Goal: Transaction & Acquisition: Obtain resource

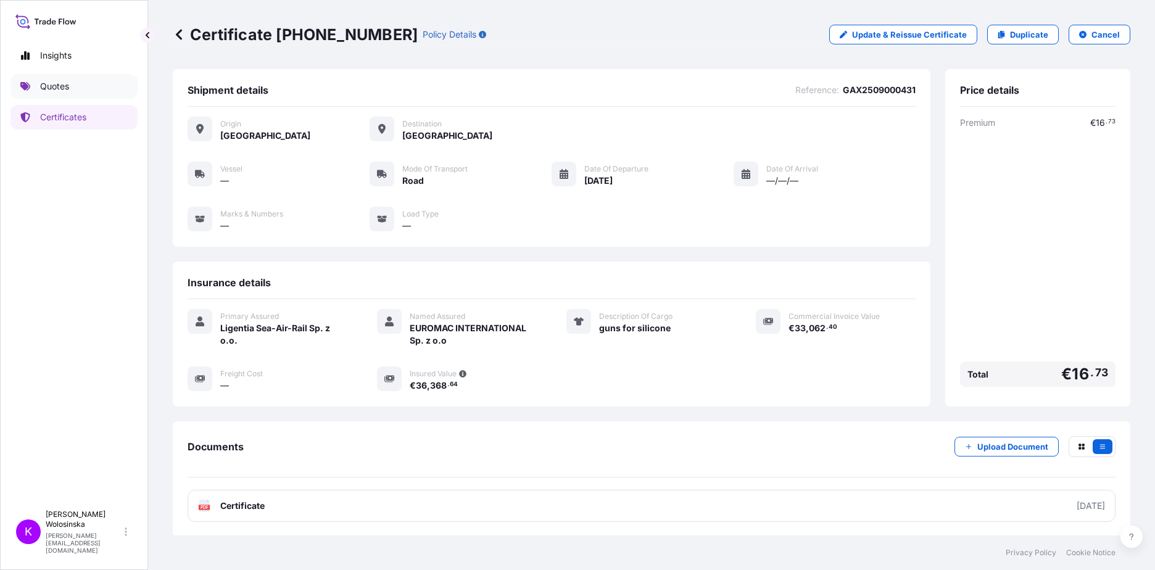
click at [80, 94] on link "Quotes" at bounding box center [73, 86] width 127 height 25
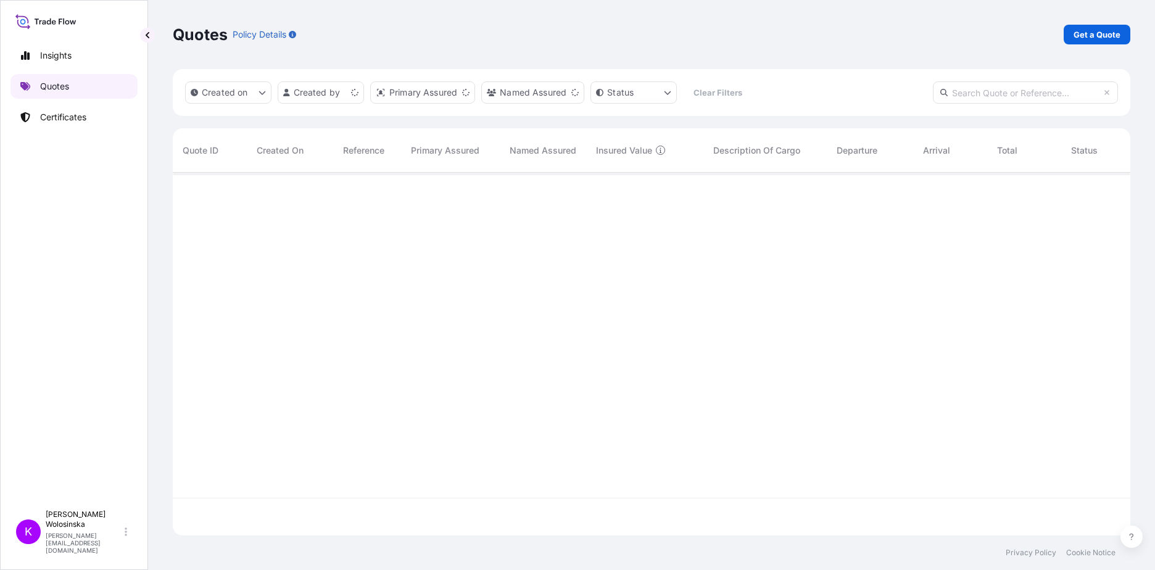
scroll to position [360, 948]
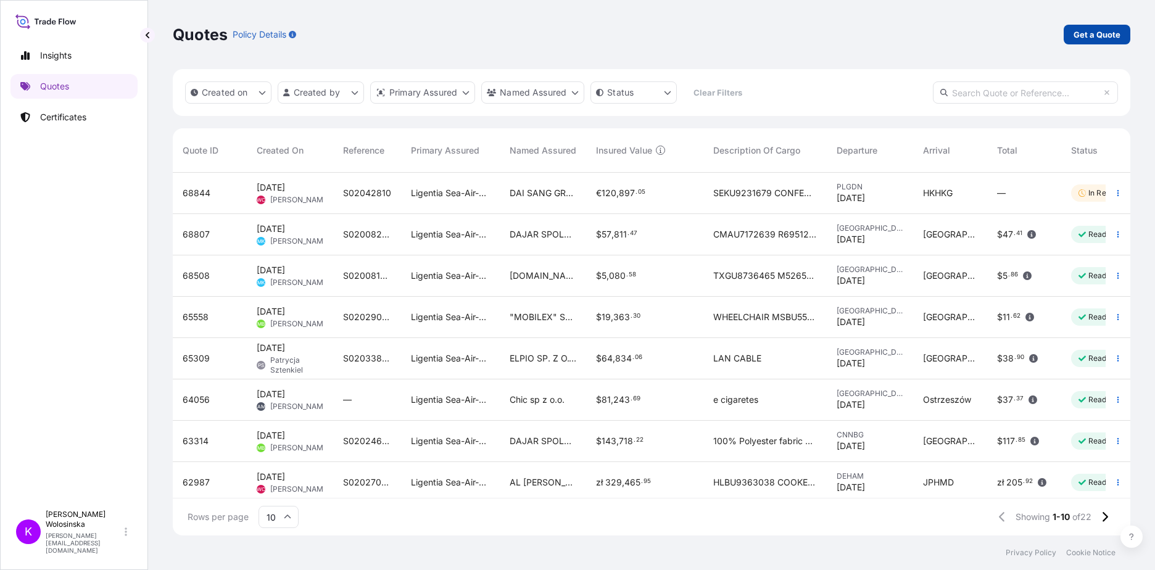
click at [1115, 39] on p "Get a Quote" at bounding box center [1096, 34] width 47 height 12
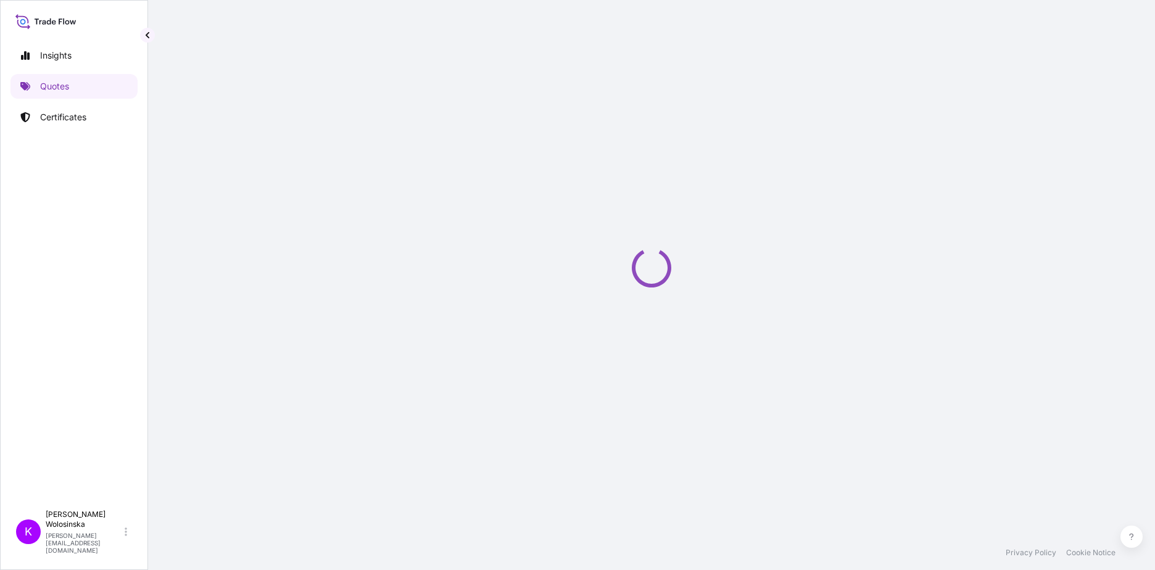
select select "Sea"
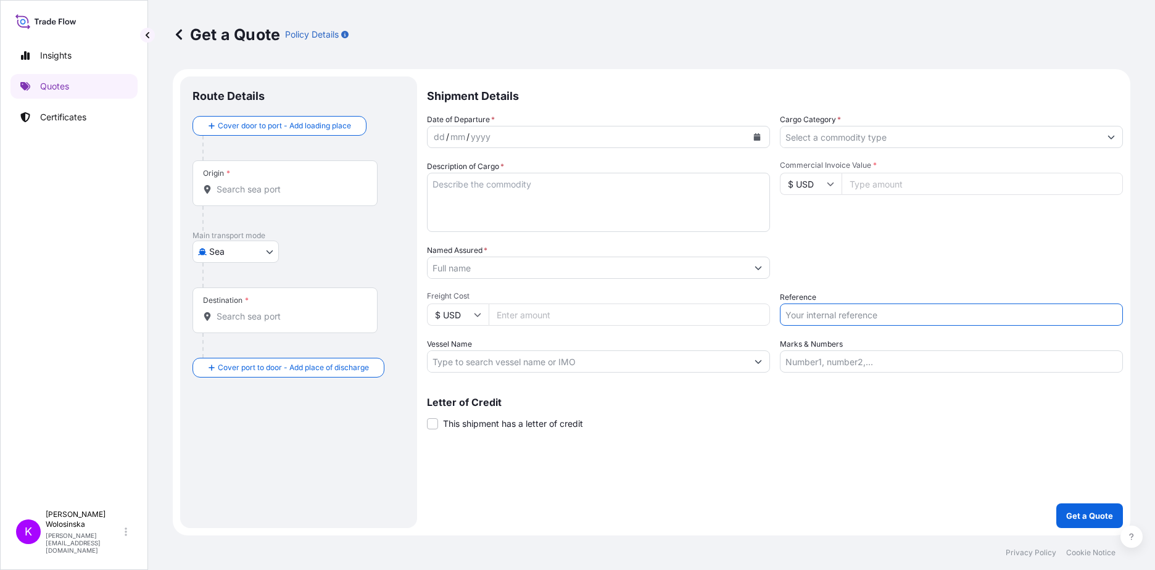
click at [804, 314] on input "Reference" at bounding box center [951, 315] width 343 height 22
paste input "SDX2509000466"
type input "SDX2509000466"
click at [857, 136] on input "Cargo Category *" at bounding box center [940, 137] width 320 height 22
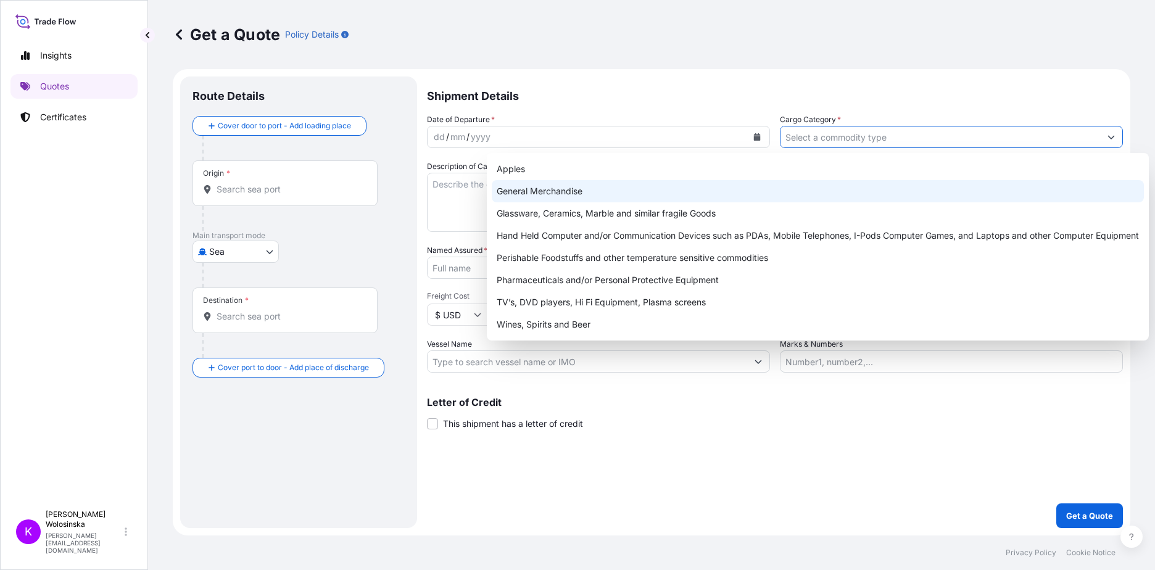
click at [848, 187] on div "General Merchandise" at bounding box center [818, 191] width 652 height 22
type input "General Merchandise"
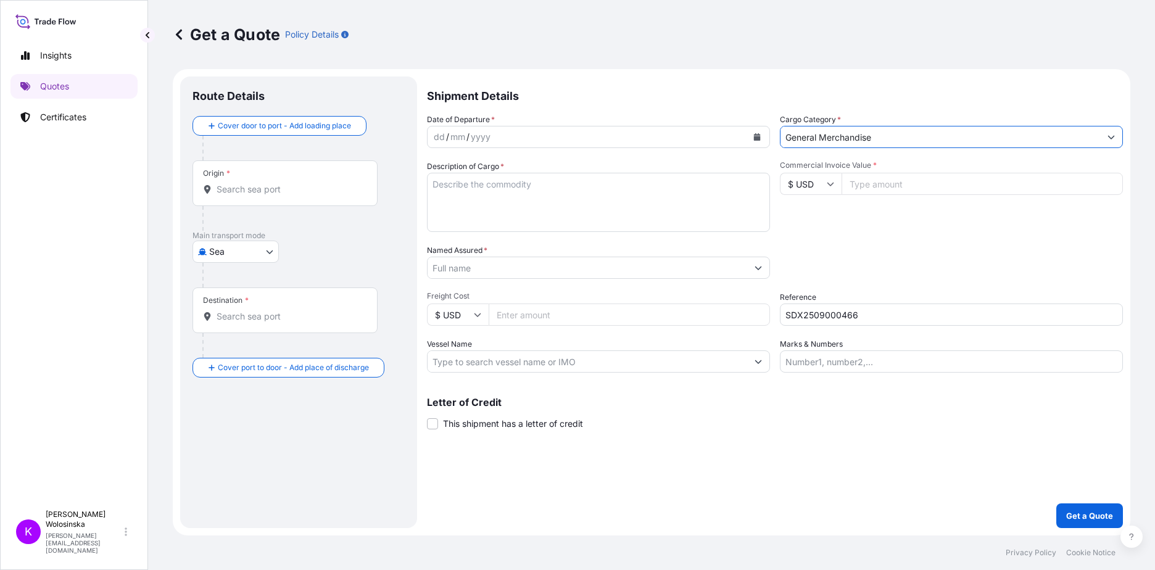
click at [724, 133] on div "dd / mm / yyyy" at bounding box center [588, 137] width 320 height 22
click at [751, 137] on button "Calendar" at bounding box center [757, 137] width 20 height 20
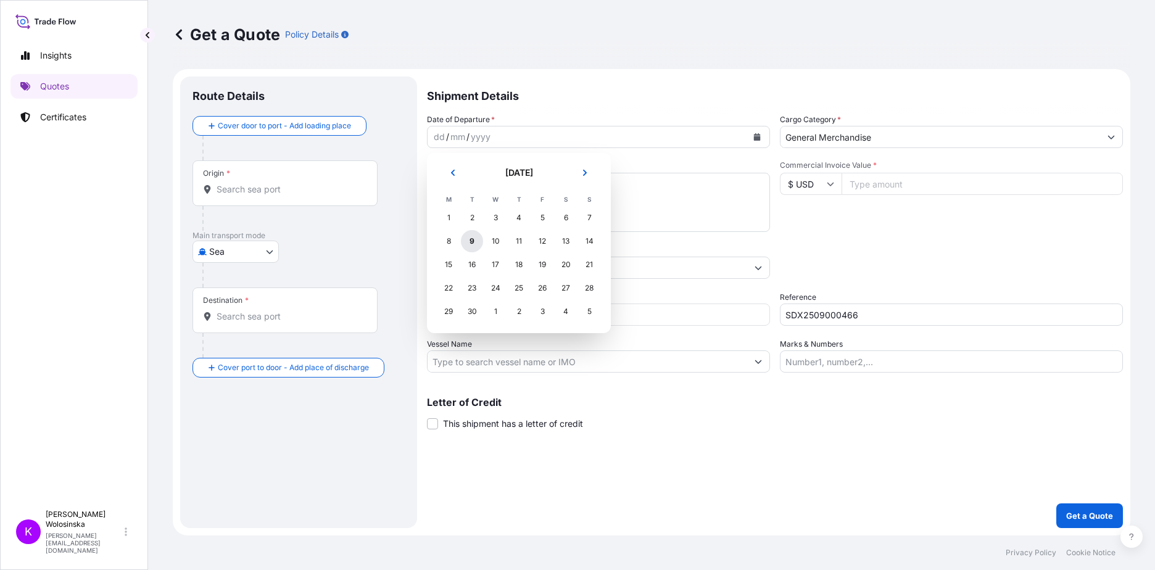
click at [470, 240] on div "9" at bounding box center [472, 241] width 22 height 22
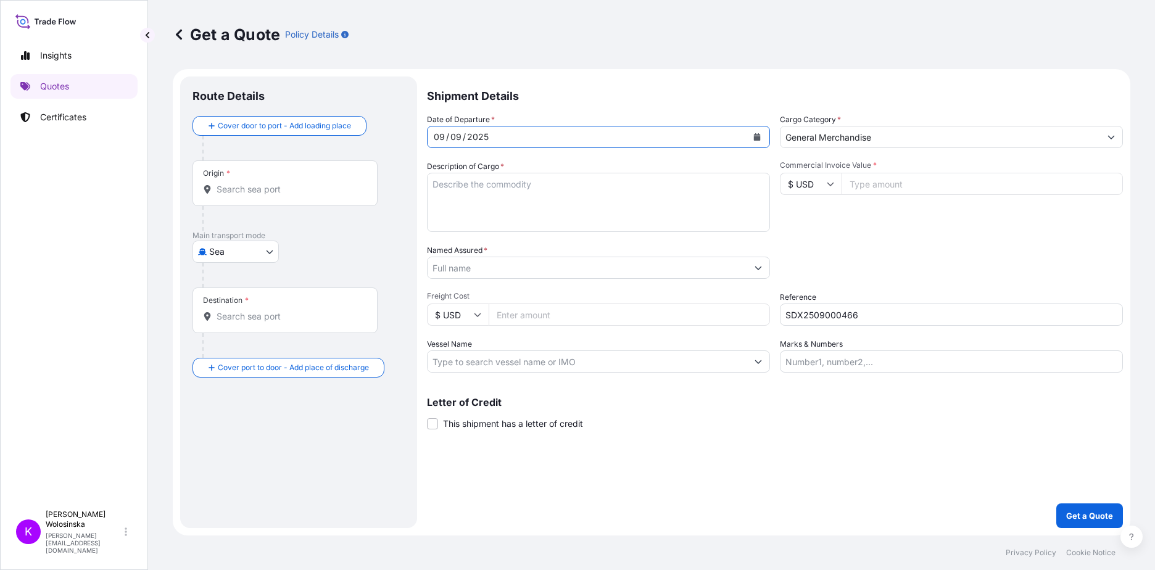
click at [226, 262] on body "8 options available. Selected Date: [DATE] Insights Quotes Certificates K [PERS…" at bounding box center [577, 285] width 1155 height 570
click at [229, 325] on span "Road" at bounding box center [226, 328] width 21 height 12
select select "Road"
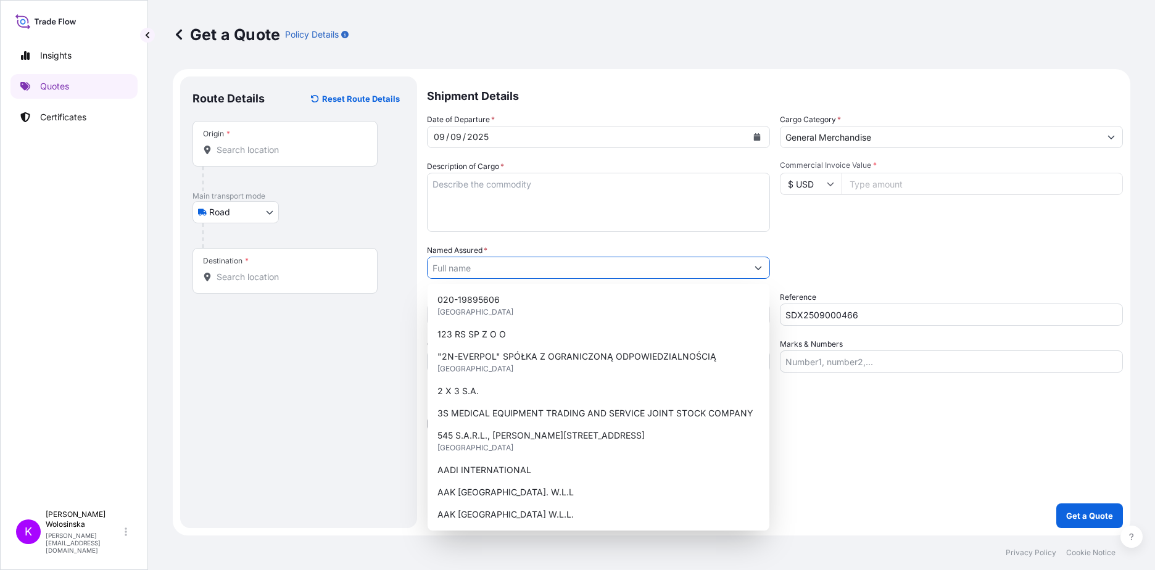
click at [476, 263] on input "Named Assured *" at bounding box center [588, 268] width 320 height 22
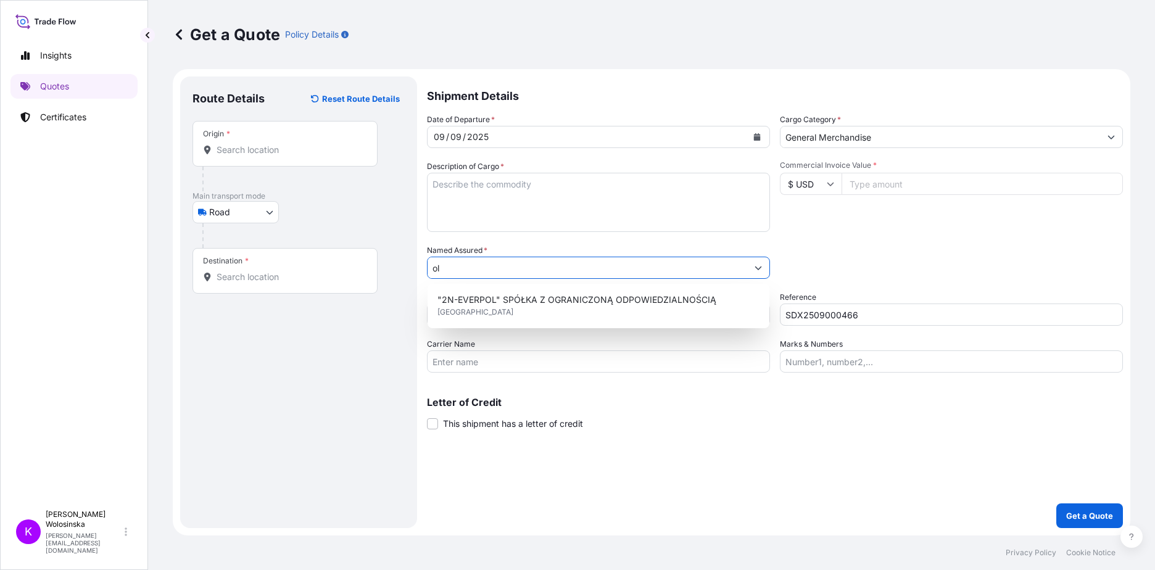
type input "o"
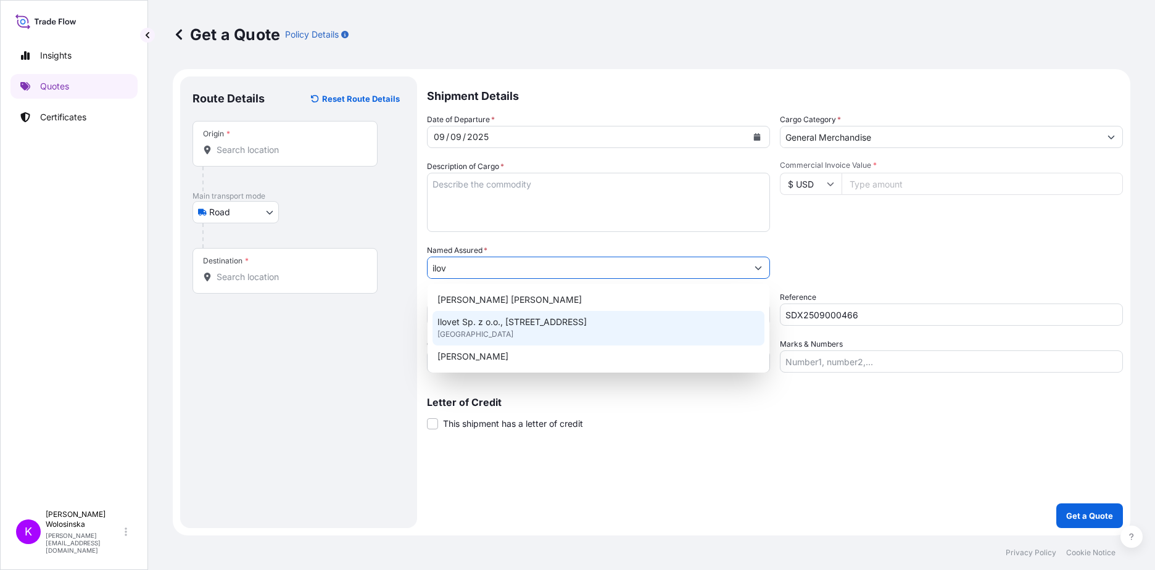
click at [525, 329] on div "Ilovet Sp. z o.o., [STREET_ADDRESS]" at bounding box center [598, 328] width 332 height 35
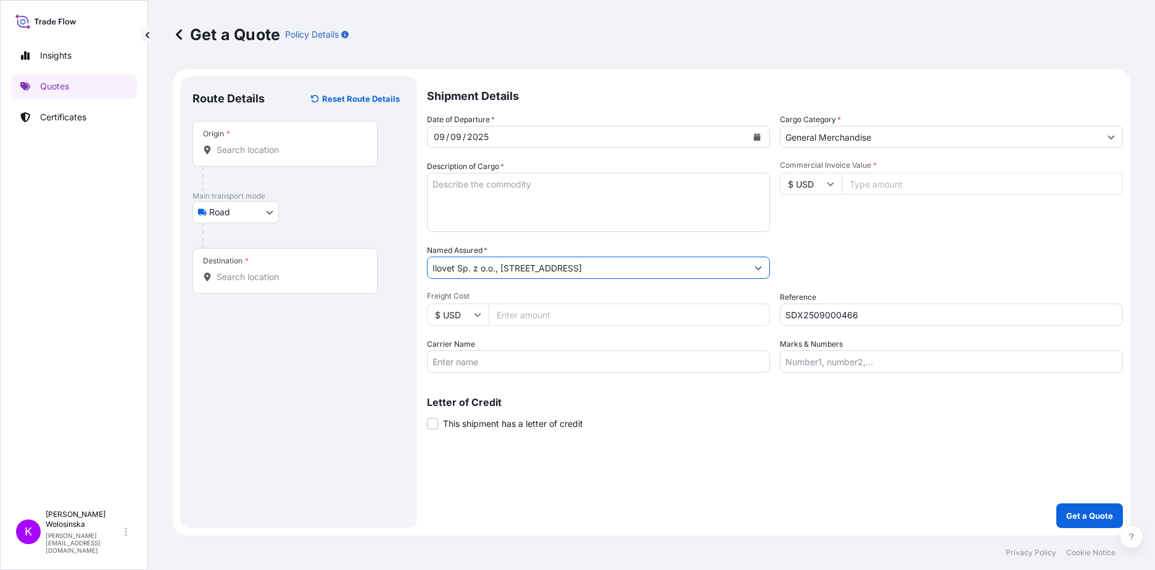
type input "Ilovet Sp. z o.o., [STREET_ADDRESS]"
click at [519, 220] on textarea "Description of Cargo *" at bounding box center [598, 202] width 343 height 59
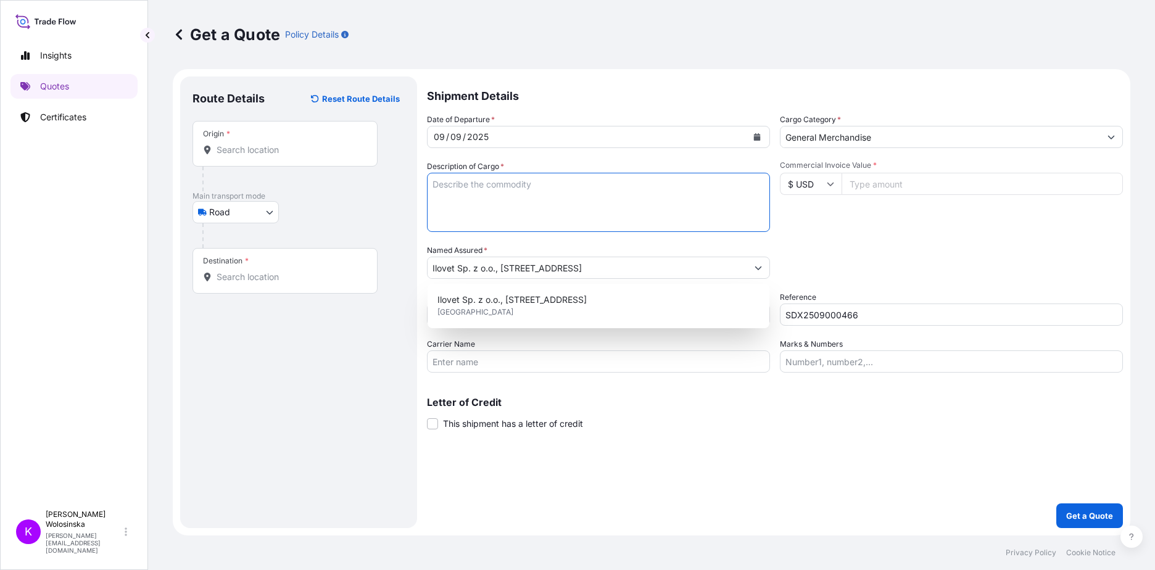
paste textarea "supplements for dogs"
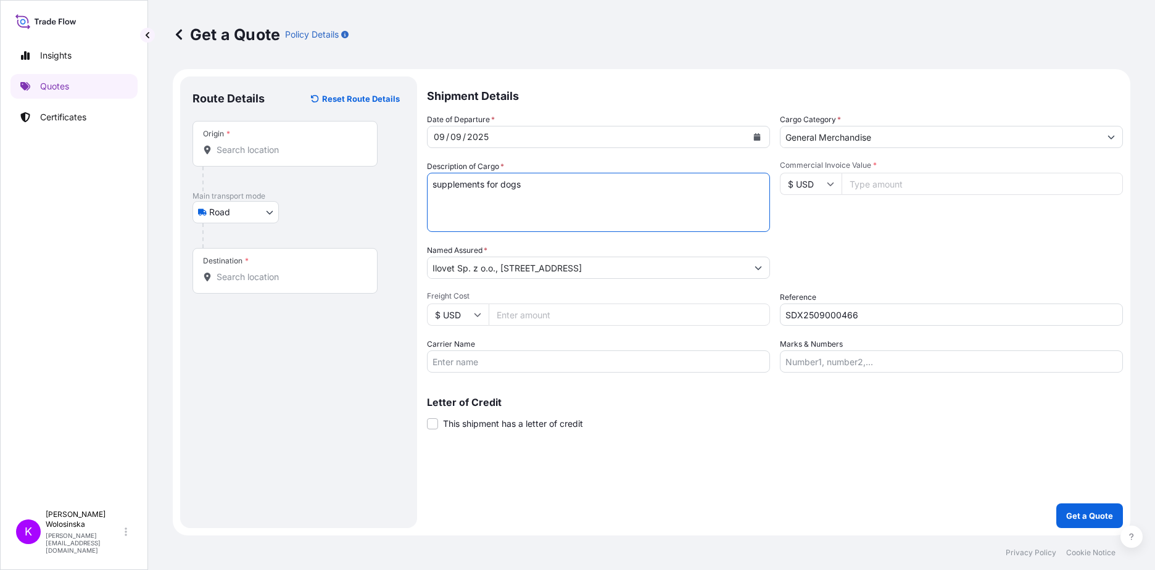
type textarea "supplements for dogs"
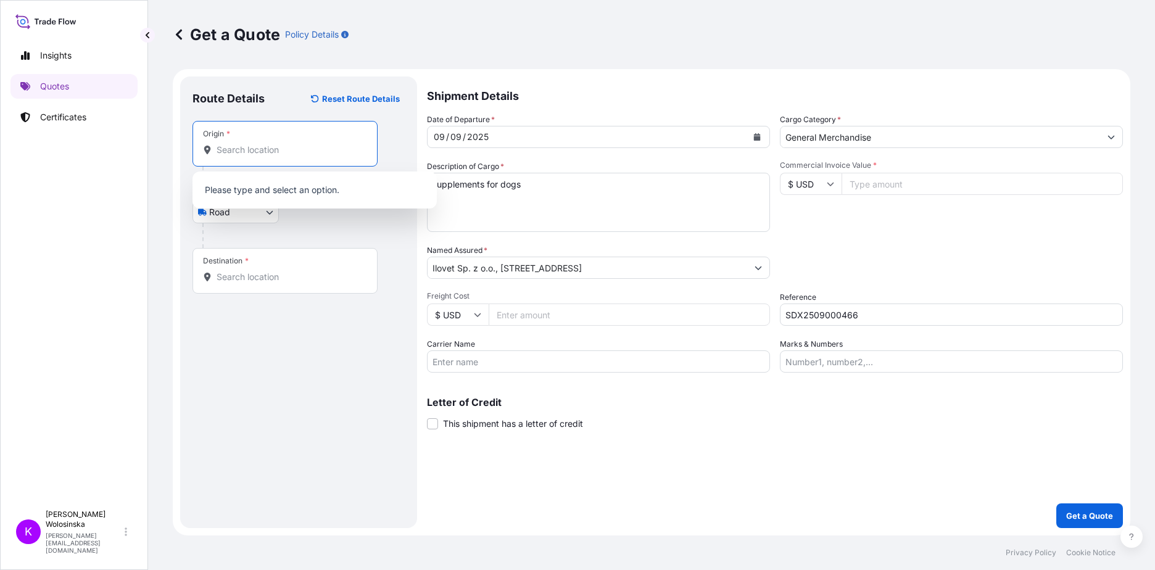
click at [261, 154] on input "Origin *" at bounding box center [290, 150] width 146 height 12
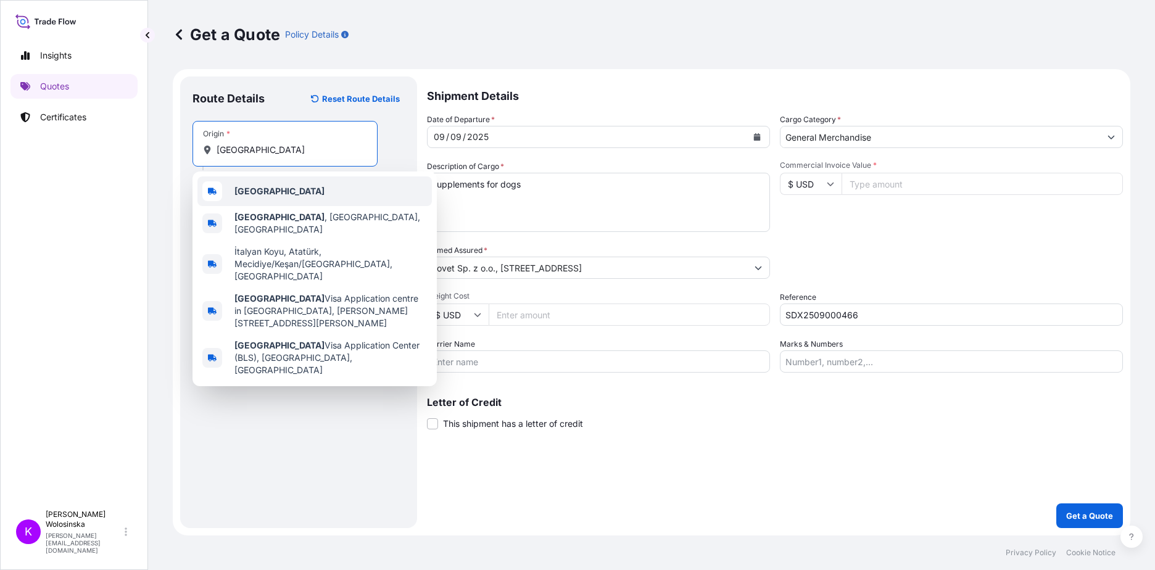
click at [251, 192] on b "[GEOGRAPHIC_DATA]" at bounding box center [279, 191] width 90 height 10
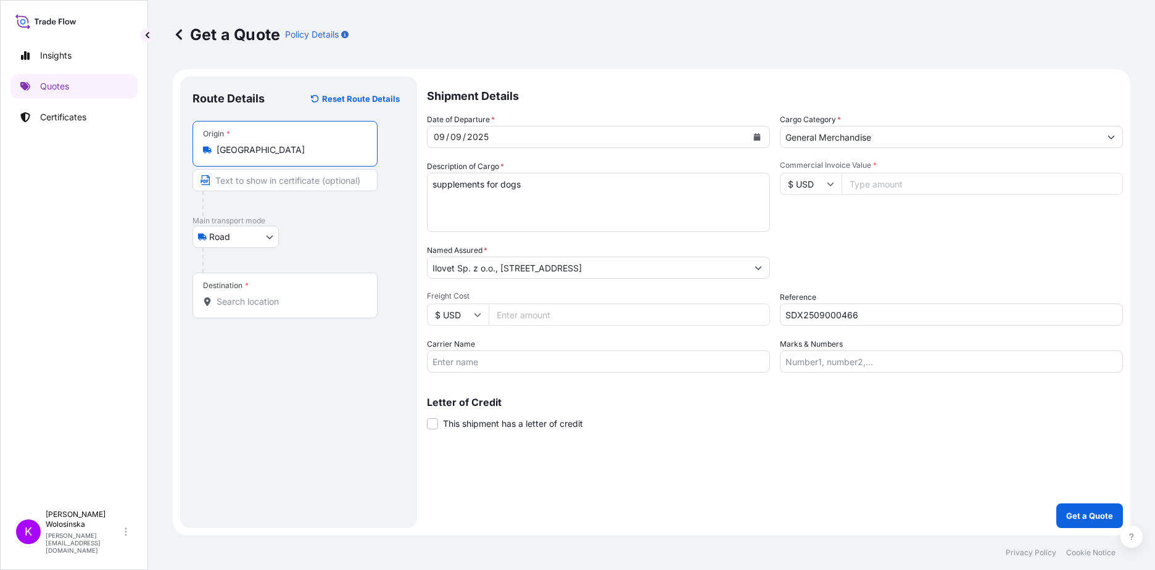
type input "[GEOGRAPHIC_DATA]"
click at [270, 292] on div "Destination *" at bounding box center [286, 296] width 189 height 46
click at [270, 295] on input "Destination *" at bounding box center [292, 301] width 150 height 12
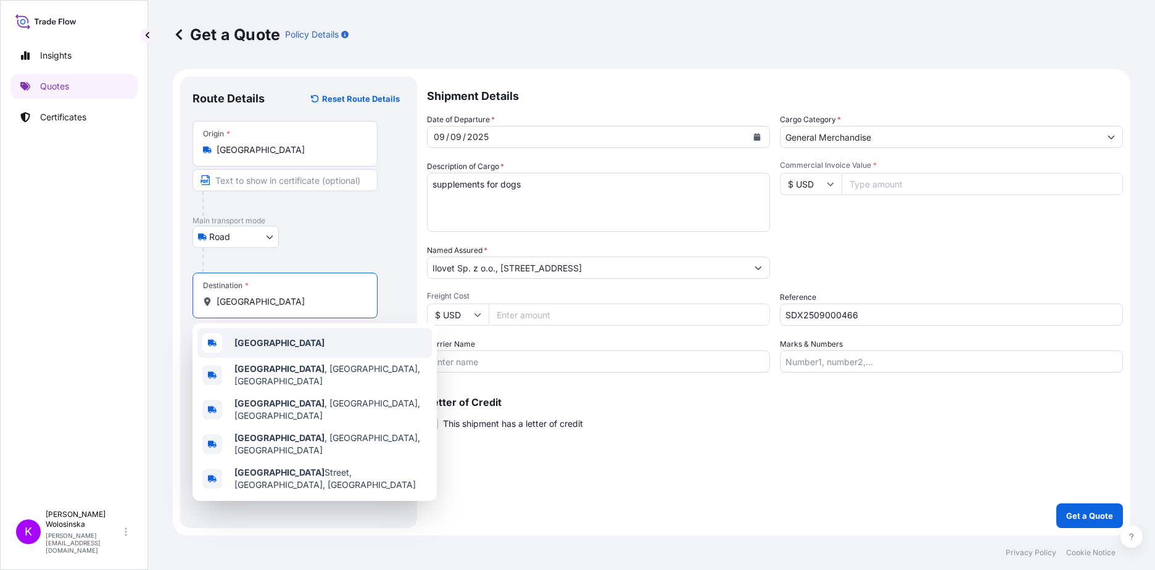
click at [262, 342] on b "[GEOGRAPHIC_DATA]" at bounding box center [279, 342] width 90 height 10
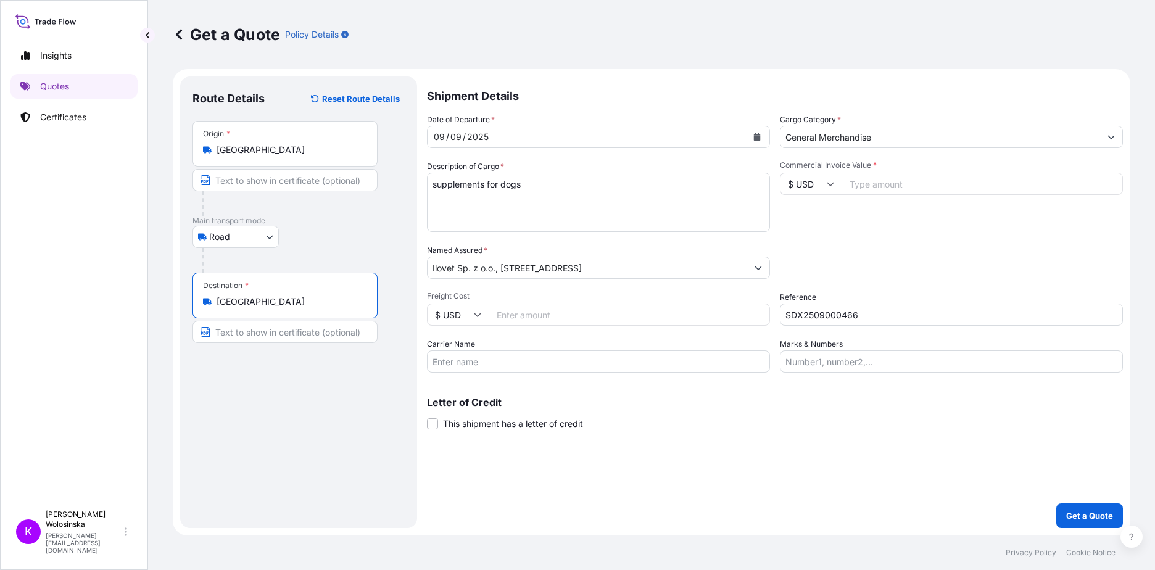
type input "[GEOGRAPHIC_DATA]"
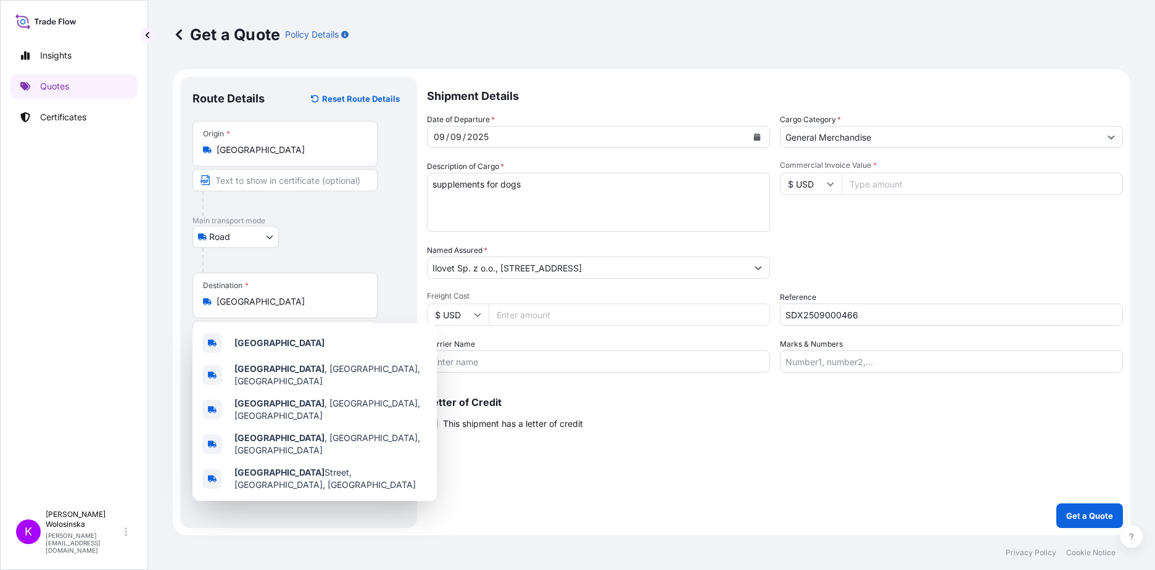
click at [825, 187] on input "$ USD" at bounding box center [811, 184] width 62 height 22
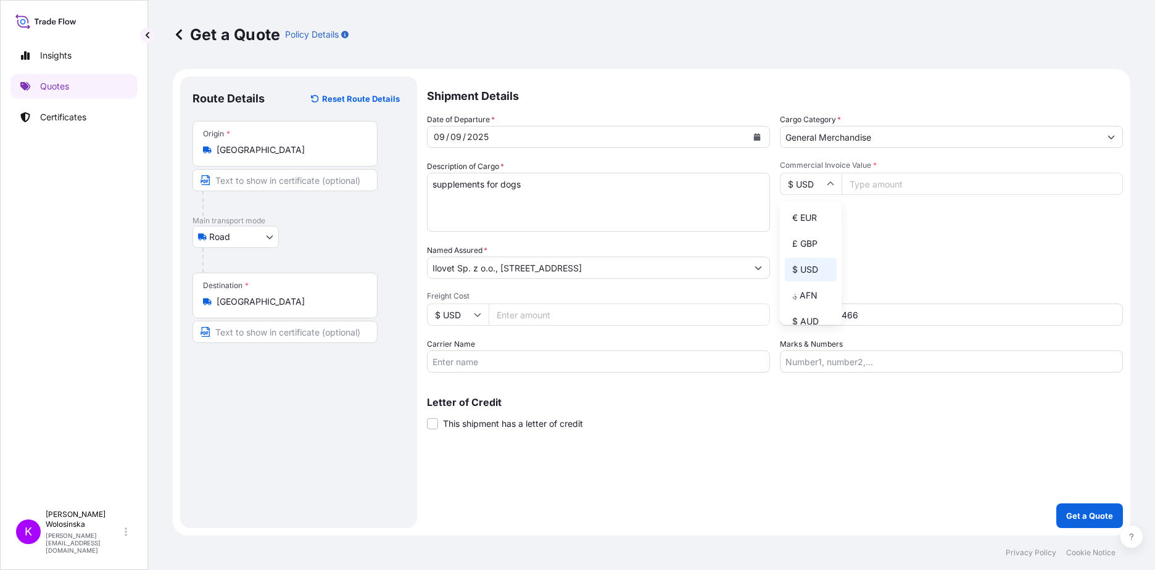
drag, startPoint x: 815, startPoint y: 221, endPoint x: 868, endPoint y: 188, distance: 63.0
click at [814, 222] on div "€ EUR" at bounding box center [811, 217] width 52 height 23
type input "€ EUR"
click at [880, 182] on input "Commercial Invoice Value *" at bounding box center [981, 184] width 281 height 22
type input "187910"
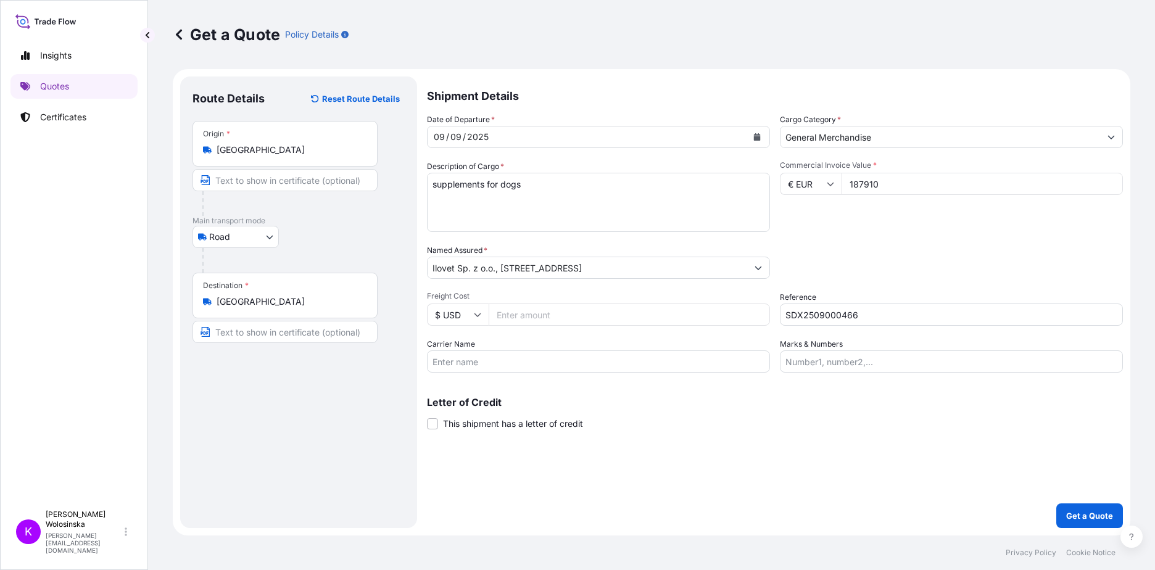
click at [873, 213] on div "Commercial Invoice Value * € EUR 187910" at bounding box center [951, 196] width 343 height 72
click at [1065, 519] on button "Get a Quote" at bounding box center [1089, 515] width 67 height 25
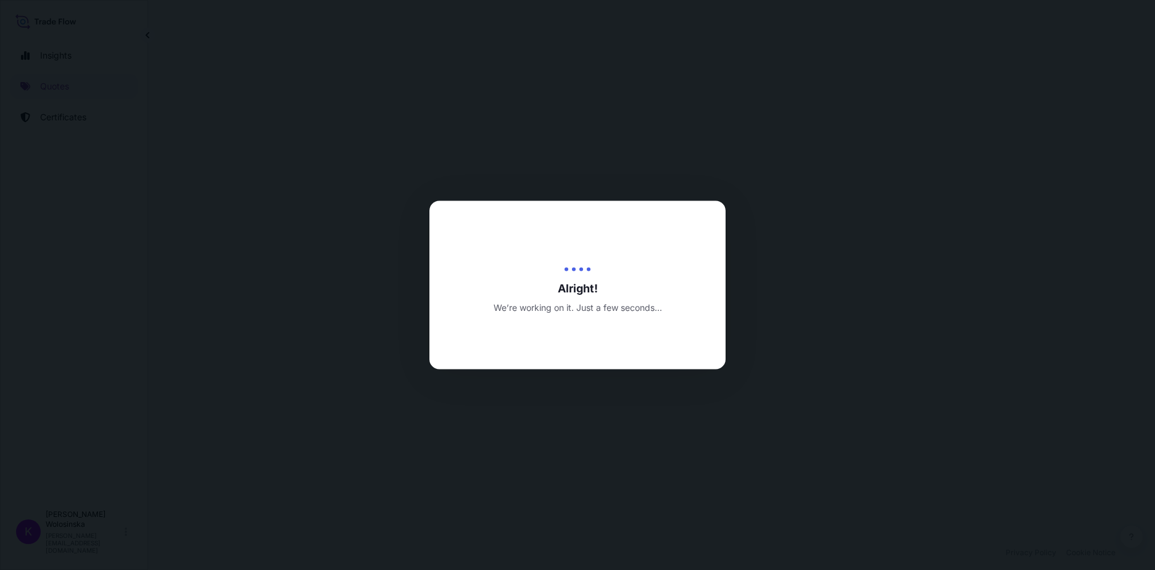
select select "Road"
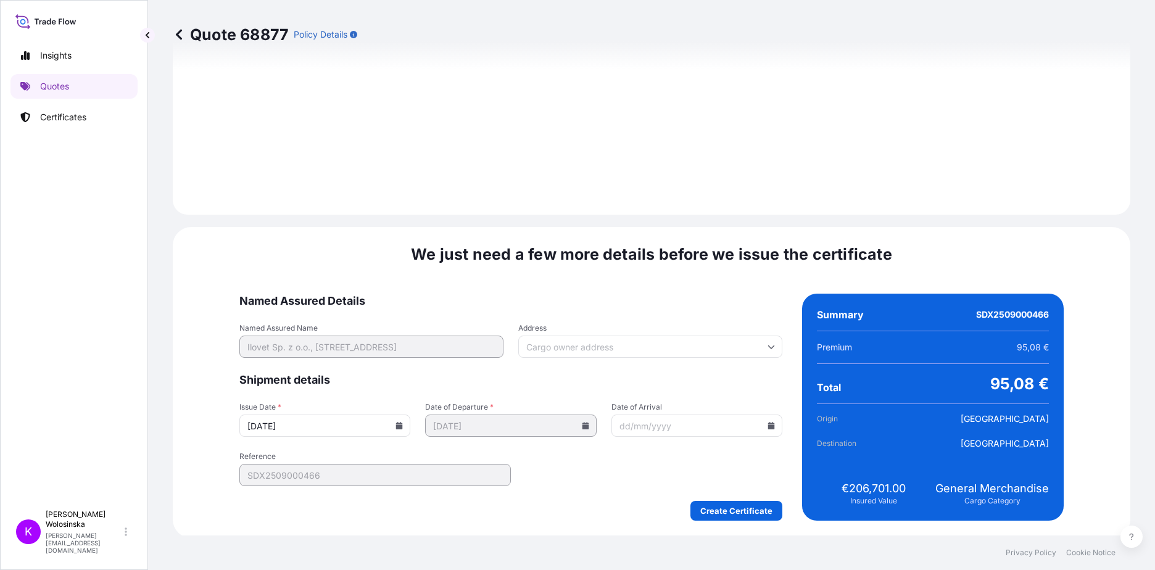
scroll to position [1287, 0]
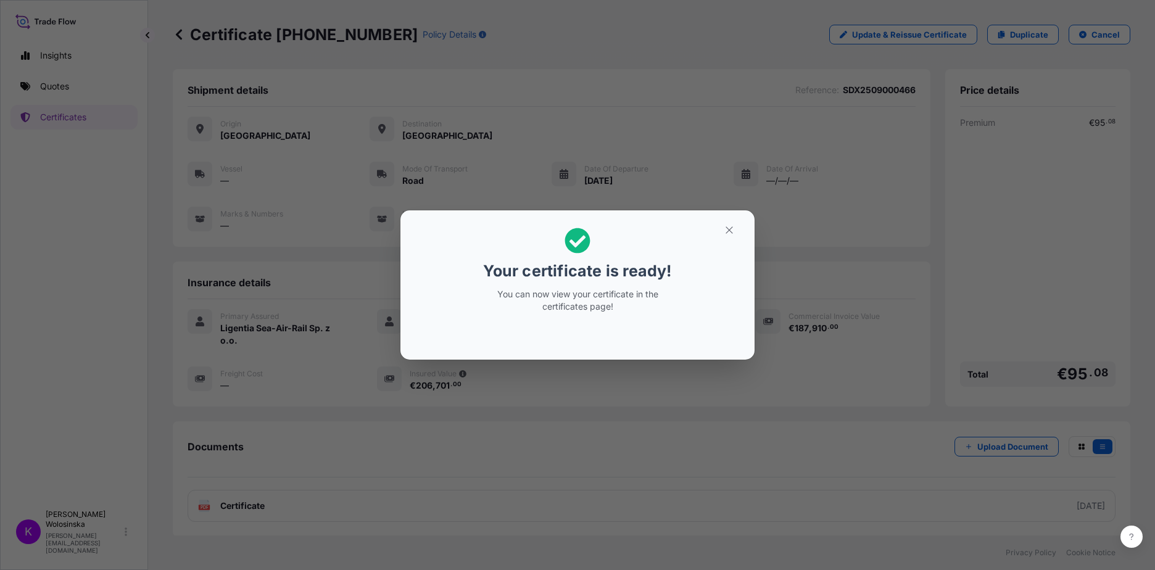
drag, startPoint x: 581, startPoint y: 303, endPoint x: 587, endPoint y: 299, distance: 7.2
click at [581, 303] on p "You can now view your certificate in the certificates page!" at bounding box center [577, 300] width 190 height 25
click at [727, 227] on icon "button" at bounding box center [729, 230] width 11 height 11
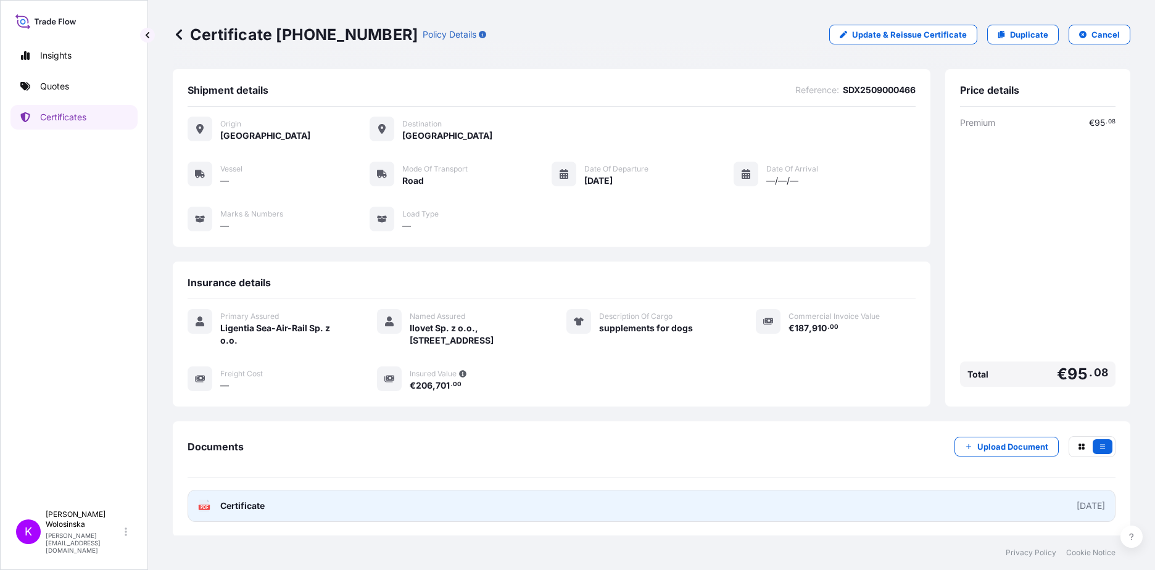
click at [493, 501] on link "PDF Certificate [DATE]" at bounding box center [652, 506] width 928 height 32
